Goal: Complete application form

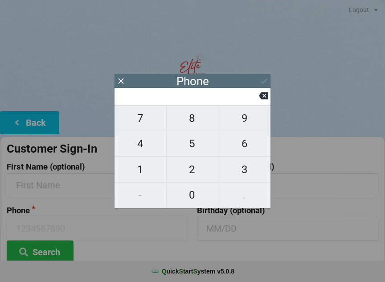
click at [196, 173] on span "2" at bounding box center [193, 169] width 52 height 19
type input "2"
click at [140, 173] on span "1" at bounding box center [141, 169] width 52 height 19
type input "21"
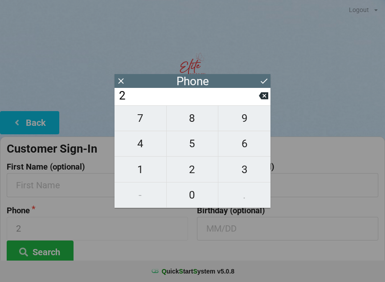
type input "21"
click at [143, 145] on span "4" at bounding box center [141, 143] width 52 height 19
type input "214"
click at [248, 125] on span "9" at bounding box center [244, 118] width 52 height 19
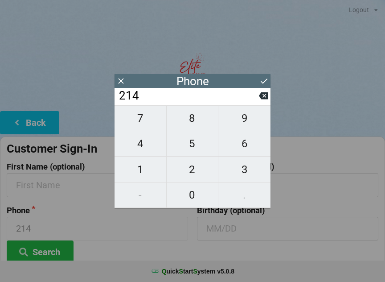
type input "2149"
click at [249, 121] on span "9" at bounding box center [244, 118] width 52 height 19
type input "21499"
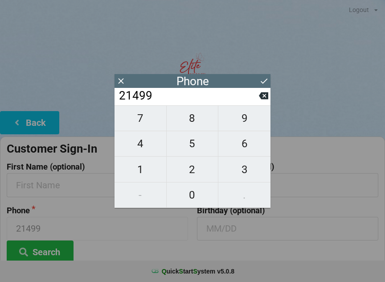
click at [194, 145] on span "5" at bounding box center [193, 143] width 52 height 19
type input "214995"
click at [147, 147] on span "4" at bounding box center [141, 143] width 52 height 19
type input "2149954"
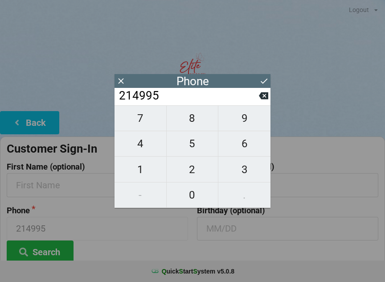
type input "2149954"
click at [149, 152] on span "4" at bounding box center [141, 143] width 52 height 19
type input "21499544"
click at [140, 124] on span "7" at bounding box center [141, 118] width 52 height 19
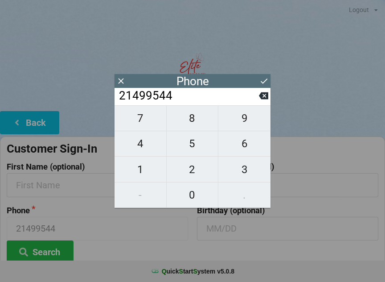
type input "214995447"
click at [141, 120] on span "7" at bounding box center [141, 118] width 52 height 19
type input "2149954477"
click at [262, 102] on button at bounding box center [263, 96] width 9 height 12
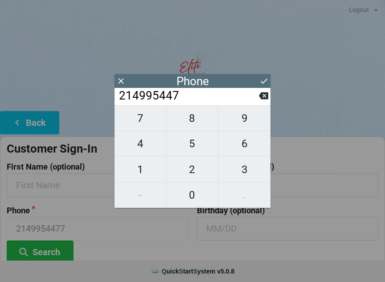
click at [259, 100] on icon at bounding box center [263, 95] width 9 height 9
type input "21499544"
click at [142, 177] on span "1" at bounding box center [141, 169] width 52 height 19
type input "214995441"
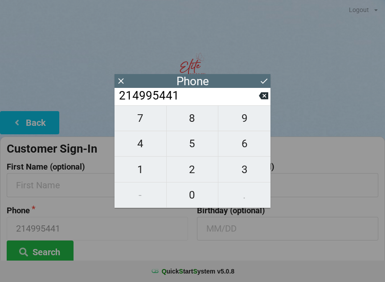
click at [145, 174] on span "1" at bounding box center [141, 169] width 52 height 19
type input "2149954411"
click at [265, 82] on icon at bounding box center [263, 80] width 9 height 9
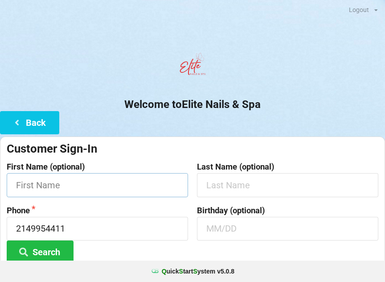
click at [44, 183] on input "text" at bounding box center [97, 185] width 181 height 24
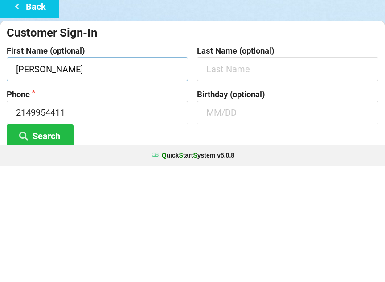
type input "[PERSON_NAME]"
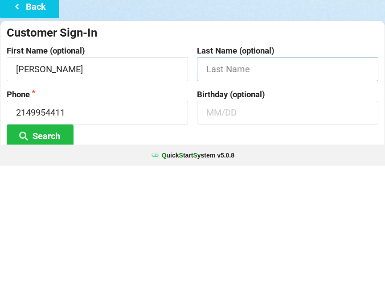
click at [228, 173] on input "text" at bounding box center [287, 185] width 181 height 24
type input "[PERSON_NAME]"
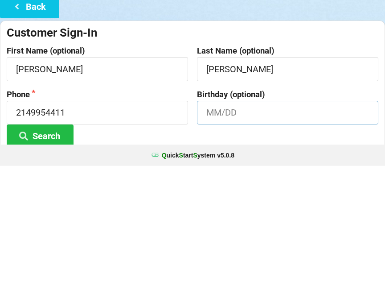
click at [231, 217] on input "text" at bounding box center [287, 229] width 181 height 24
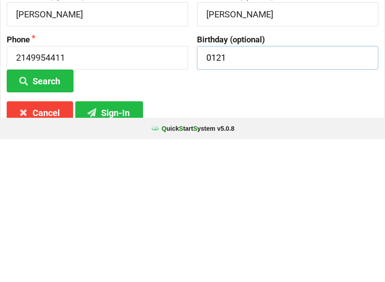
scroll to position [42, 0]
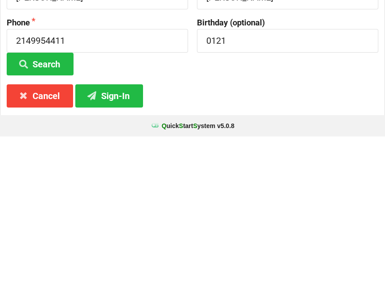
click at [113, 230] on button "Sign-In" at bounding box center [109, 241] width 68 height 23
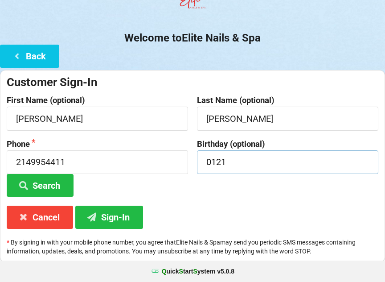
click at [243, 161] on input "0121" at bounding box center [287, 162] width 181 height 24
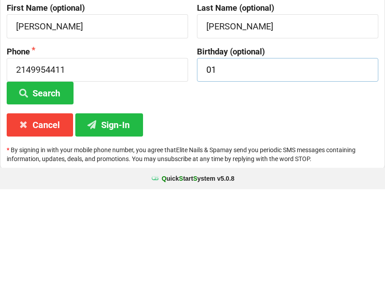
type input "0"
click at [114, 206] on button "Sign-In" at bounding box center [109, 217] width 68 height 23
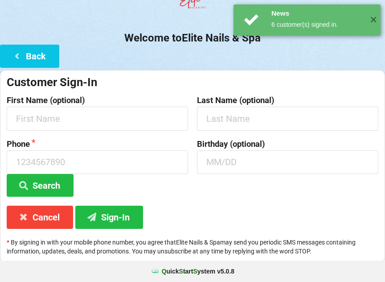
scroll to position [0, 0]
